Goal: Task Accomplishment & Management: Use online tool/utility

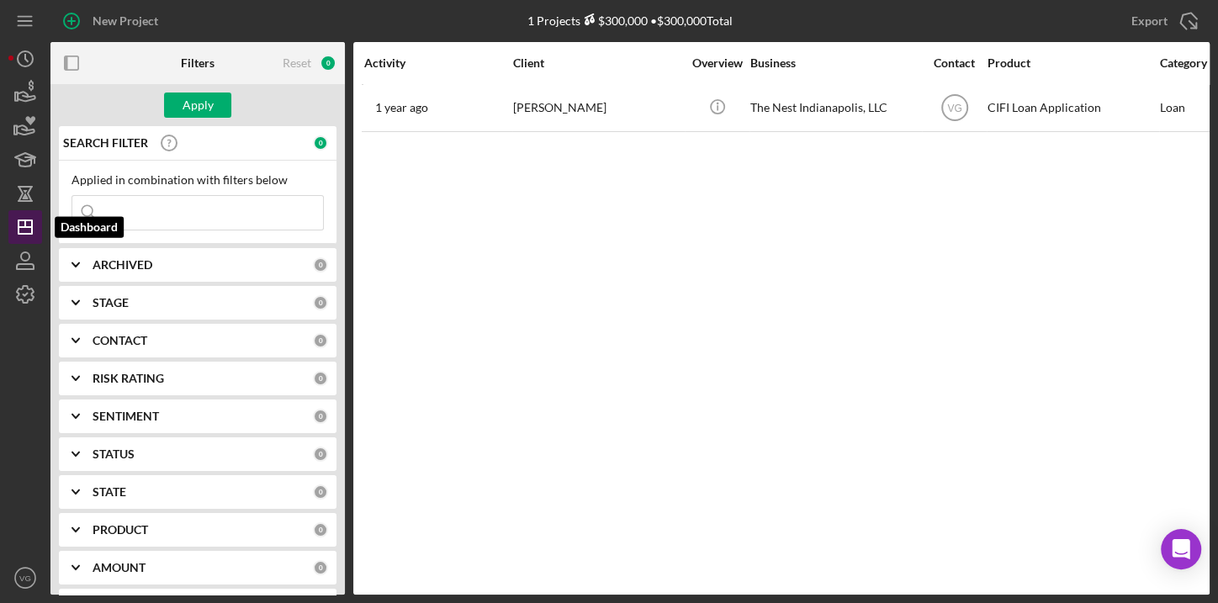
click at [27, 227] on line "button" at bounding box center [25, 227] width 13 height 0
click at [27, 229] on icon "Icon/Dashboard" at bounding box center [25, 227] width 42 height 42
click at [23, 228] on icon "Icon/Dashboard" at bounding box center [25, 227] width 42 height 42
click at [195, 228] on input at bounding box center [197, 213] width 251 height 34
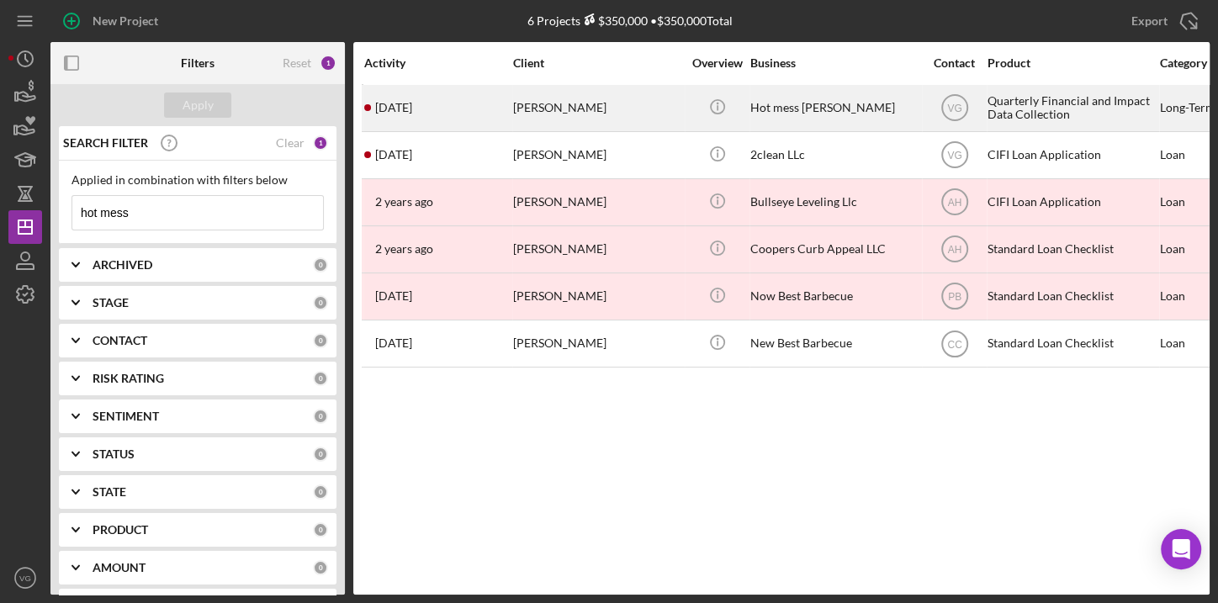
type input "hot mess"
click at [564, 116] on div "[PERSON_NAME]" at bounding box center [597, 108] width 168 height 45
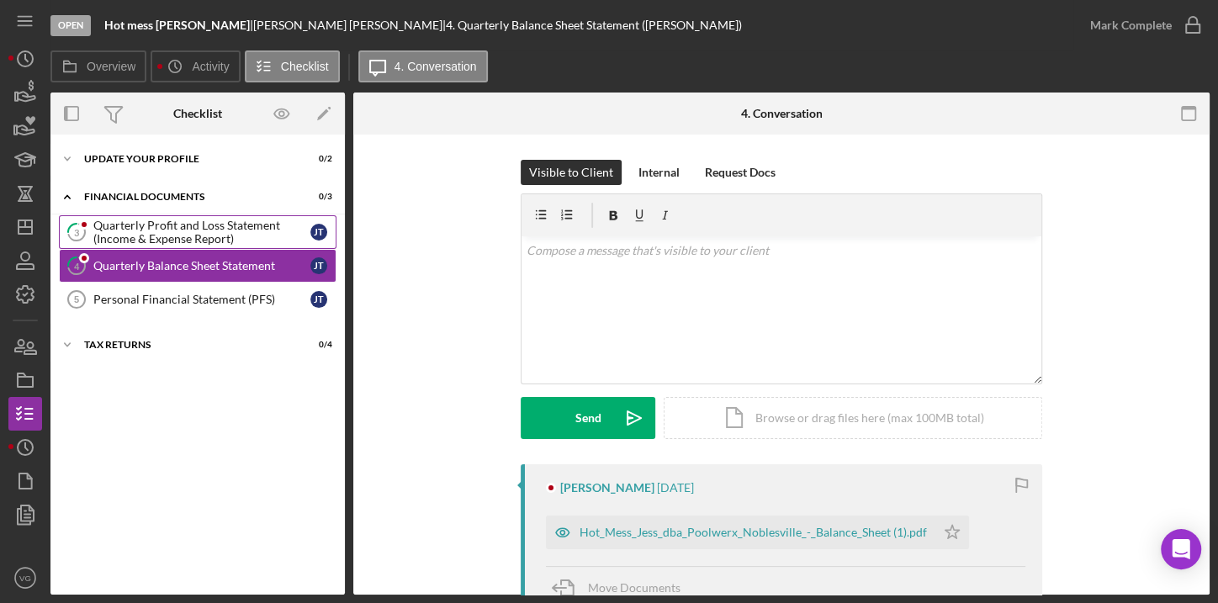
click at [145, 225] on div "Quarterly Profit and Loss Statement (Income & Expense Report)" at bounding box center [201, 232] width 217 height 27
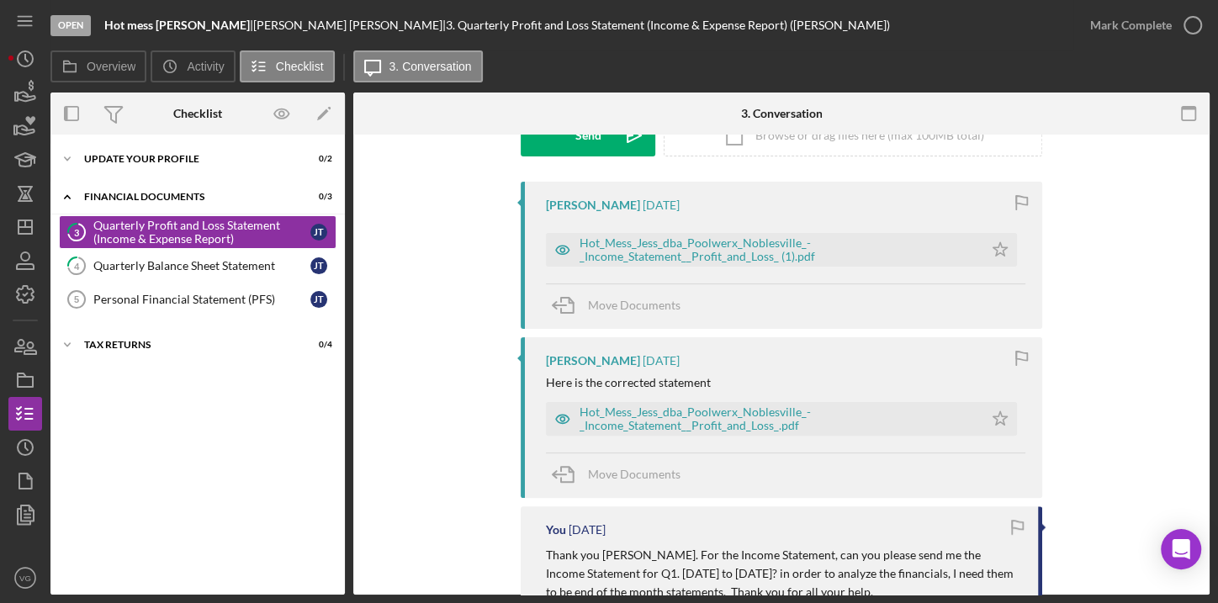
scroll to position [305, 0]
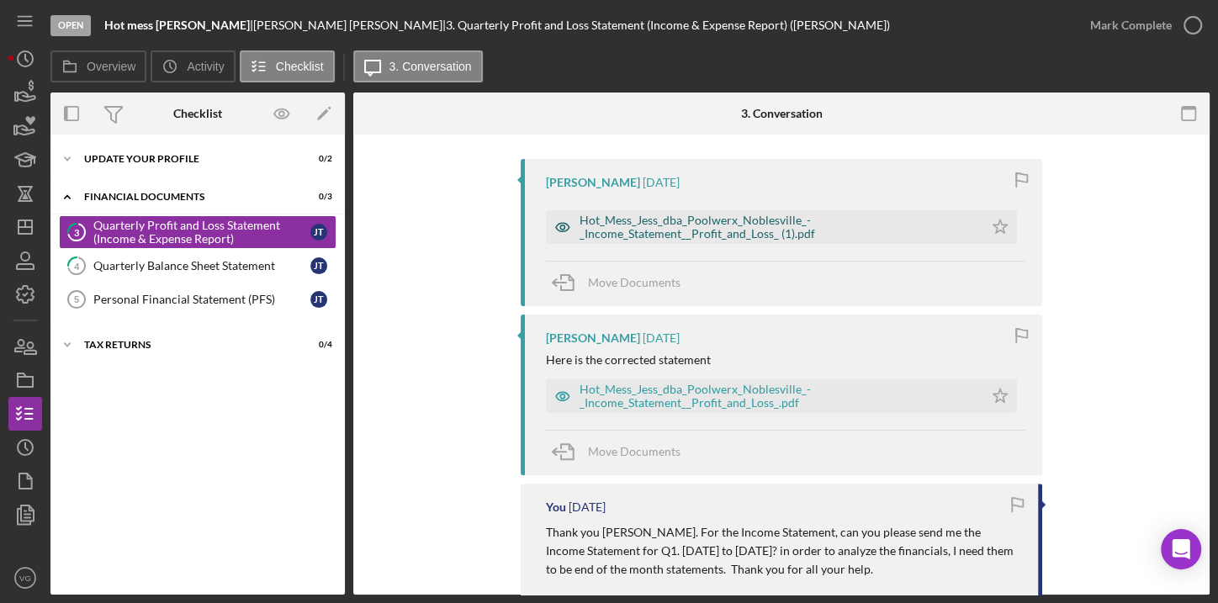
click at [673, 230] on div "Hot_Mess_Jess_dba_Poolwerx_Noblesville_-_Income_Statement__Profit_and_Loss_ (1)…" at bounding box center [777, 227] width 395 height 27
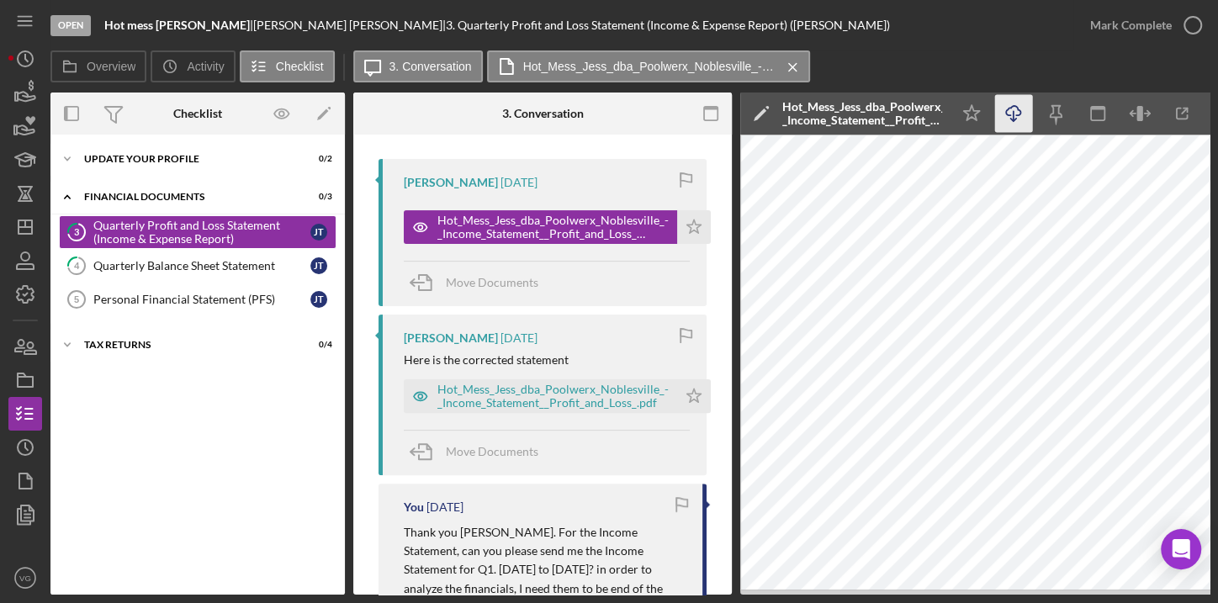
click at [1010, 118] on icon "Icon/Download" at bounding box center [1014, 114] width 38 height 38
click at [523, 399] on div "Hot_Mess_Jess_dba_Poolwerx_Noblesville_-_Income_Statement__Profit_and_Loss_.pdf" at bounding box center [552, 396] width 231 height 27
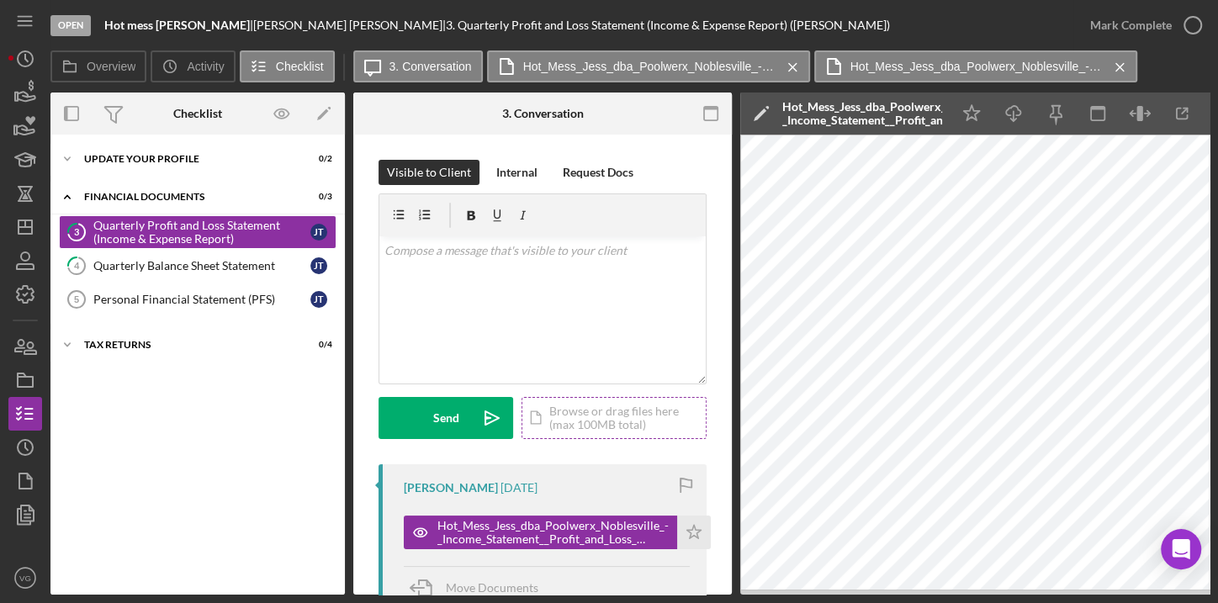
scroll to position [0, 0]
click at [486, 270] on div "v Color teal Color pink Remove color Add row above Add row below Add column bef…" at bounding box center [542, 309] width 326 height 147
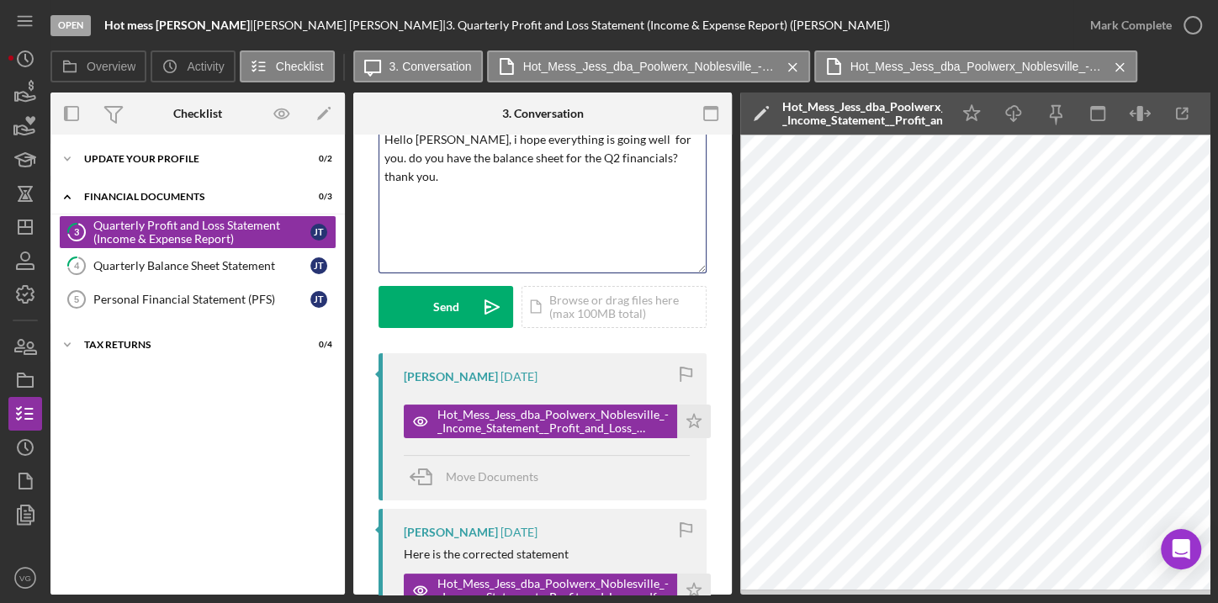
scroll to position [229, 0]
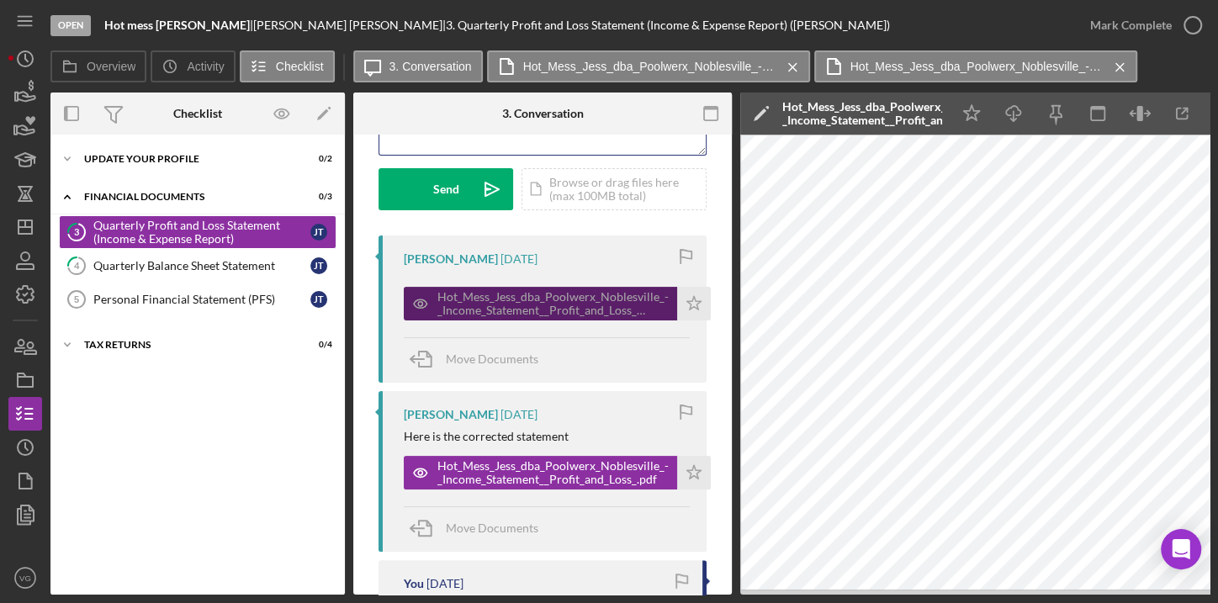
click at [579, 311] on div "Hot_Mess_Jess_dba_Poolwerx_Noblesville_-_Income_Statement__Profit_and_Loss_ (1)…" at bounding box center [552, 303] width 231 height 27
click at [564, 306] on div "Hot_Mess_Jess_dba_Poolwerx_Noblesville_-_Income_Statement__Profit_and_Loss_ (1)…" at bounding box center [552, 303] width 231 height 27
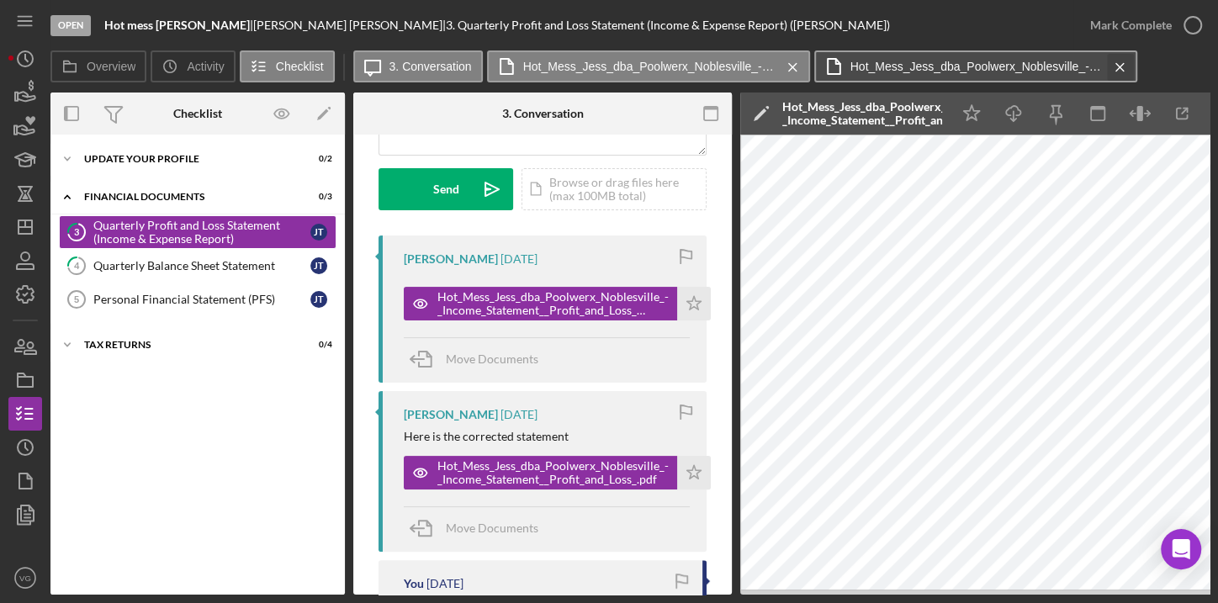
click at [1121, 66] on button "Hot_Mess_Jess_dba_Poolwerx_Noblesville_-_Income_Statement__Profit_and_Loss_ (1)…" at bounding box center [975, 66] width 323 height 32
click at [1120, 65] on icon "Icon/Menu Close" at bounding box center [1119, 67] width 29 height 42
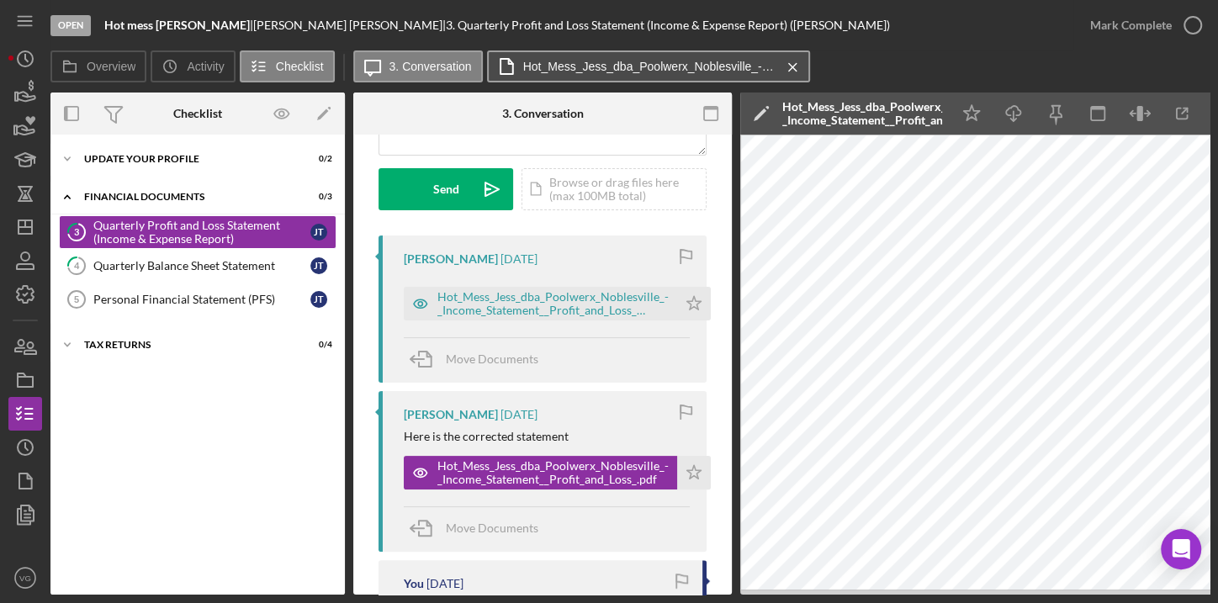
click at [685, 75] on button "Hot_Mess_Jess_dba_Poolwerx_Noblesville_-_Income_Statement__Profit_and_Loss_.pdf…" at bounding box center [648, 66] width 323 height 32
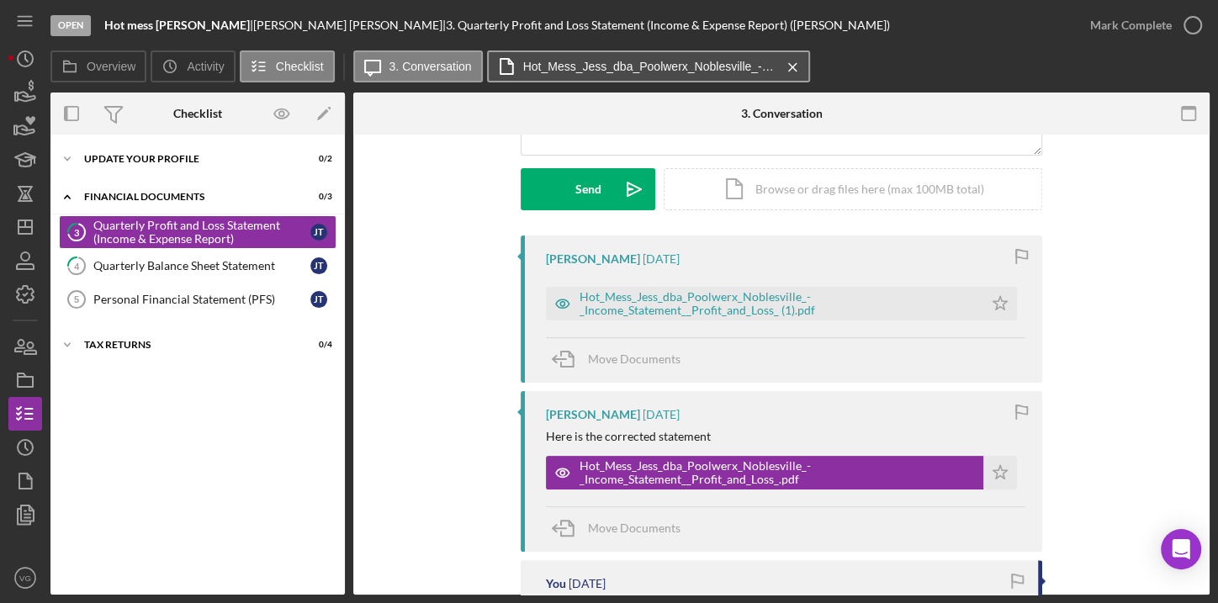
click at [685, 75] on button "Hot_Mess_Jess_dba_Poolwerx_Noblesville_-_Income_Statement__Profit_and_Loss_.pdf…" at bounding box center [648, 66] width 323 height 32
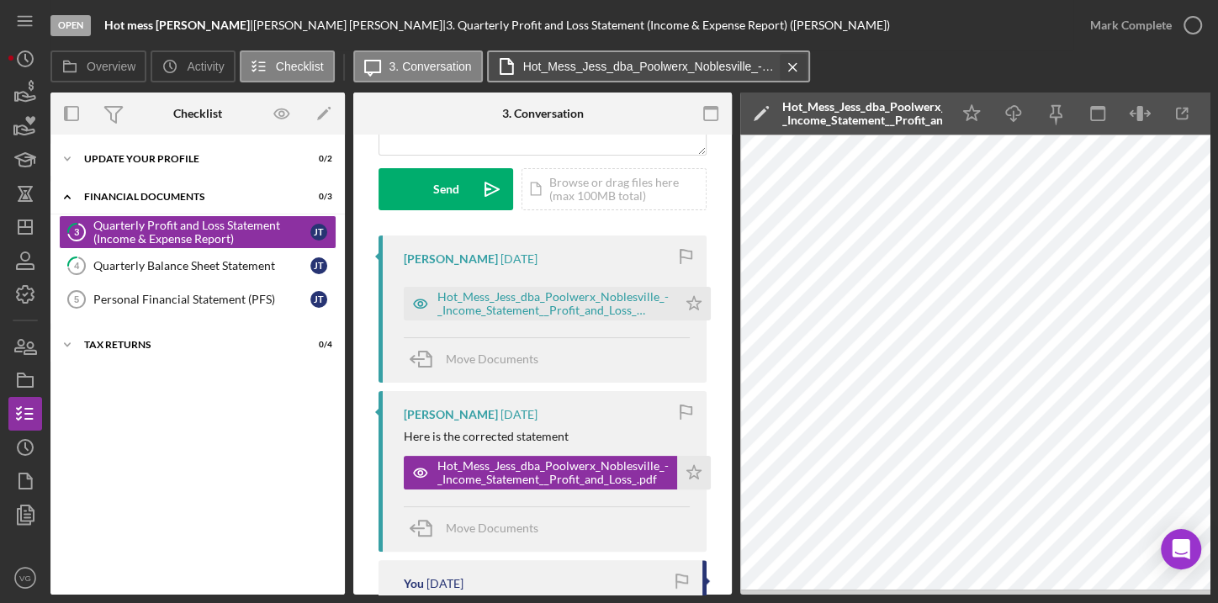
click at [787, 68] on icon "Icon/Menu Close" at bounding box center [792, 67] width 29 height 42
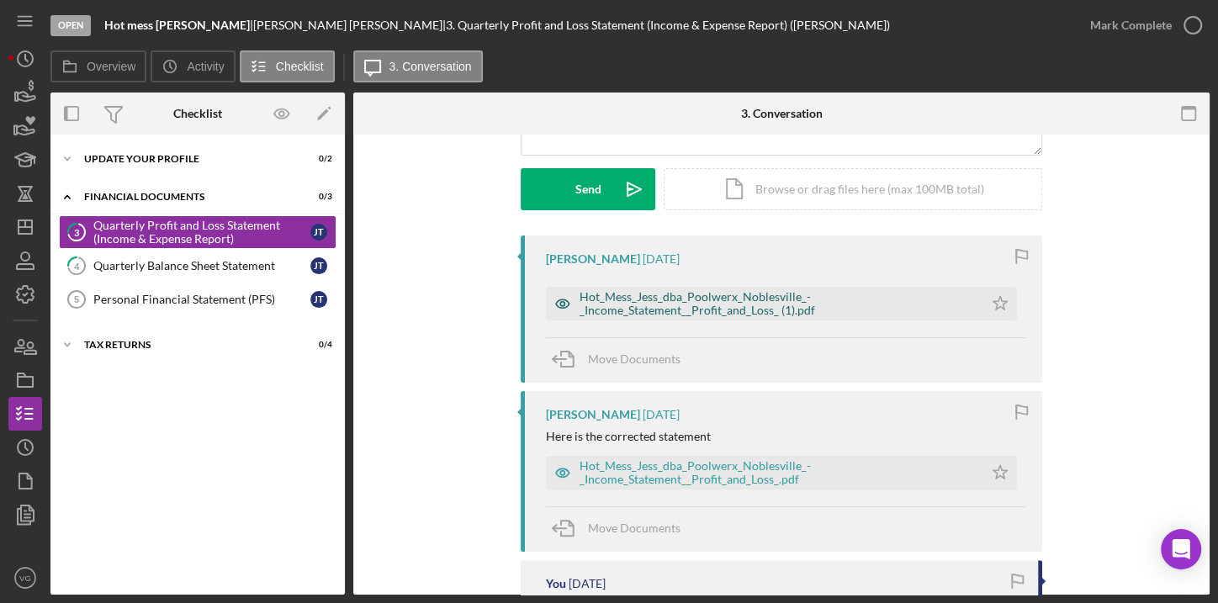
click at [697, 297] on div "Hot_Mess_Jess_dba_Poolwerx_Noblesville_-_Income_Statement__Profit_and_Loss_ (1)…" at bounding box center [777, 303] width 395 height 27
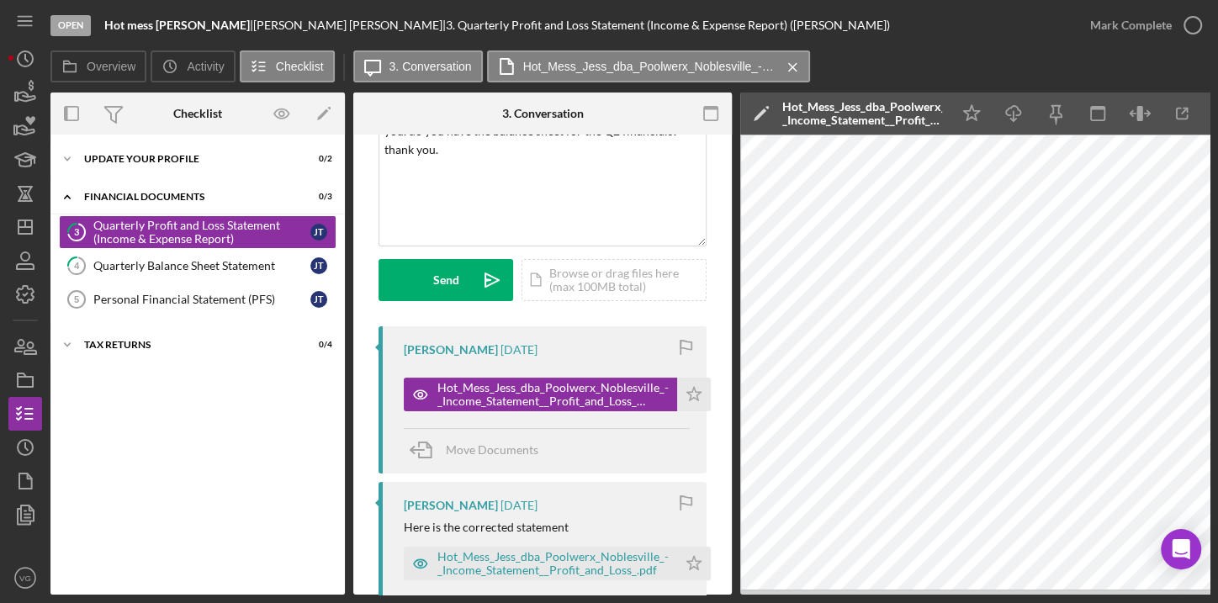
scroll to position [0, 0]
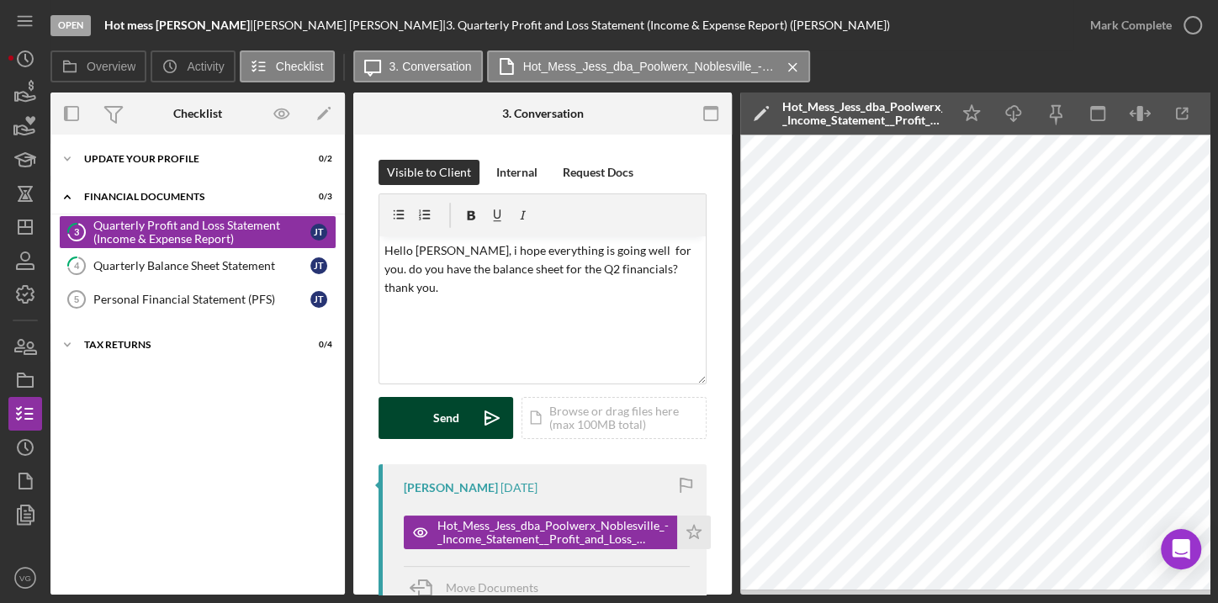
click at [468, 416] on button "Send Icon/icon-invite-send" at bounding box center [446, 418] width 135 height 42
